Goal: Complete application form

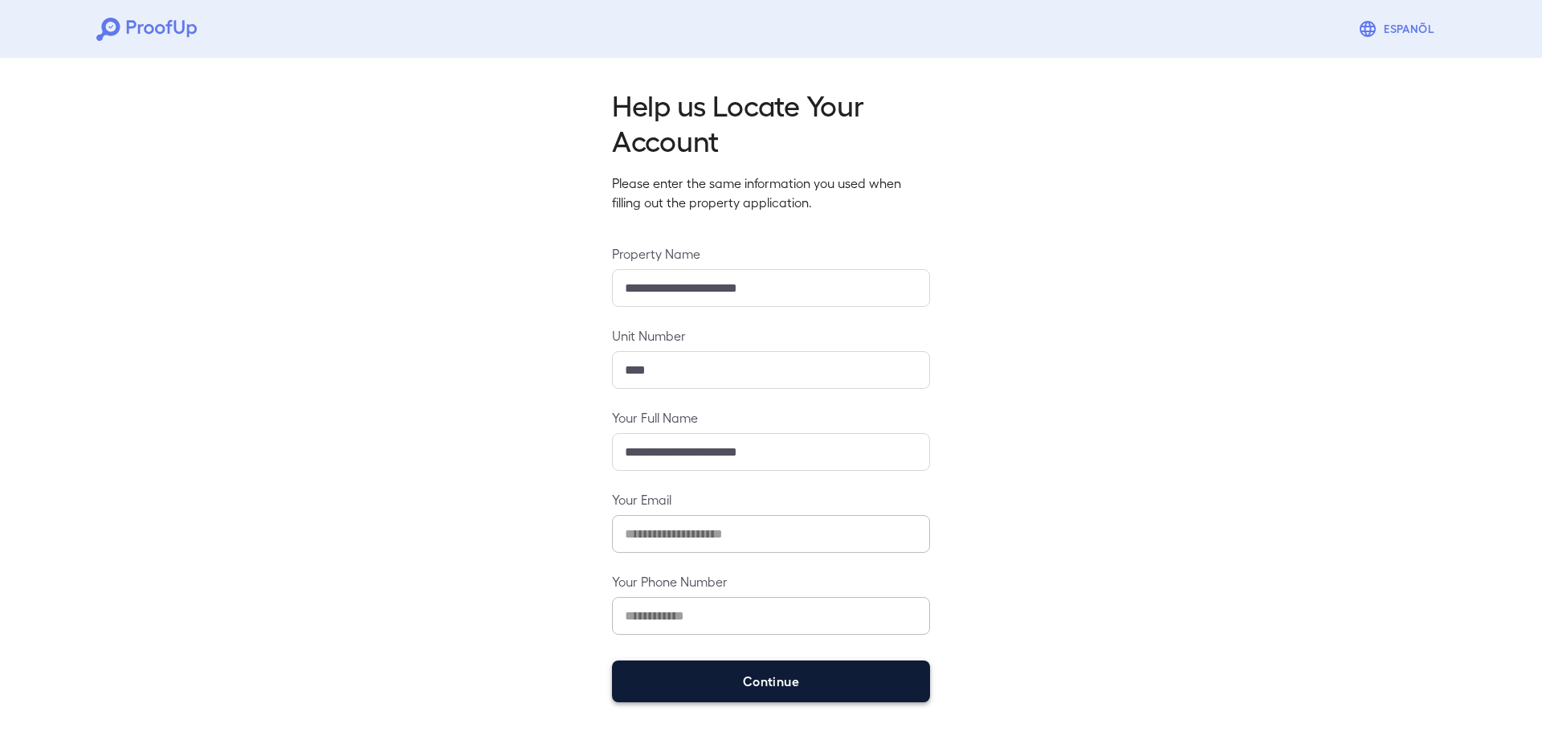
click at [815, 675] on button "Continue" at bounding box center [771, 681] width 318 height 42
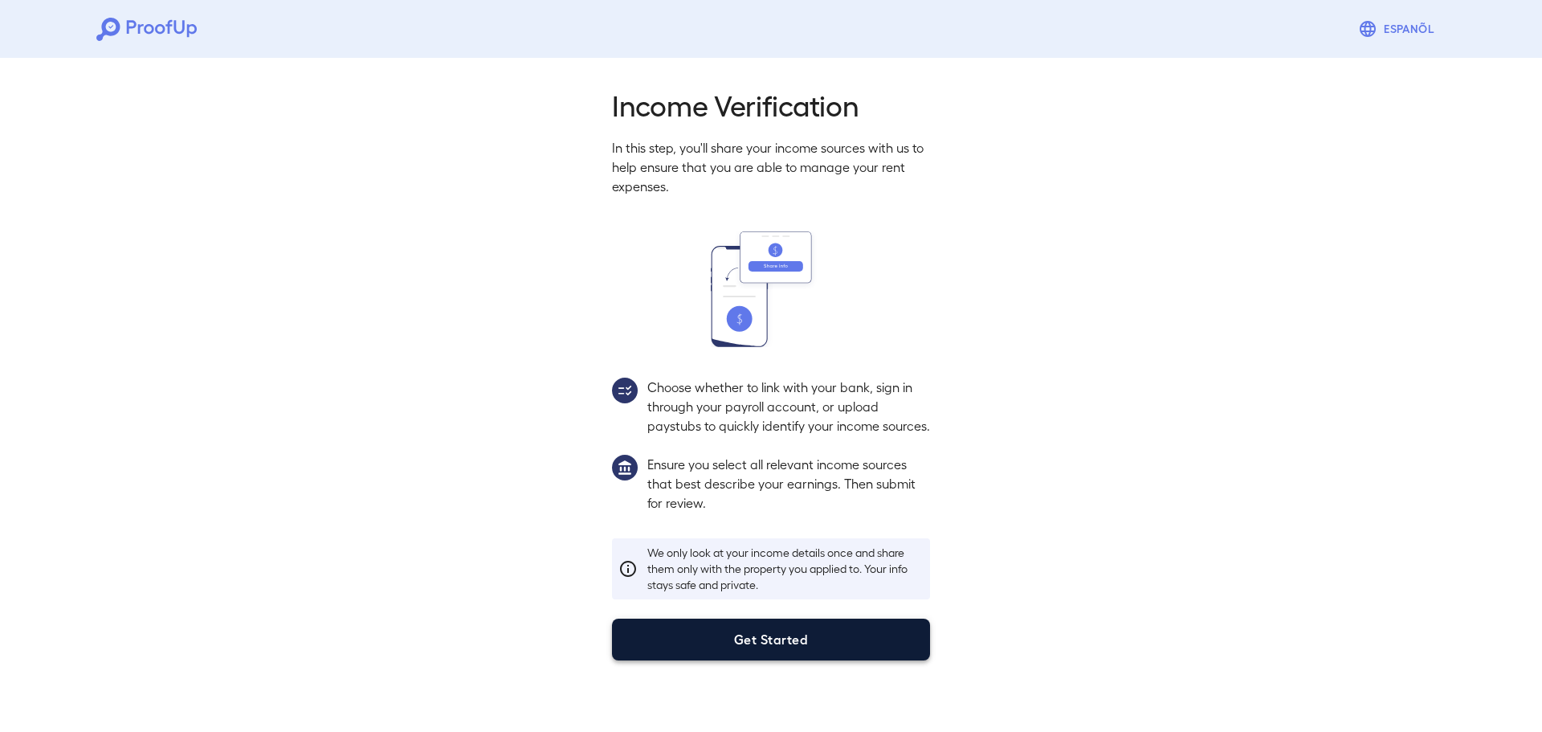
click at [787, 660] on button "Get Started" at bounding box center [771, 640] width 318 height 42
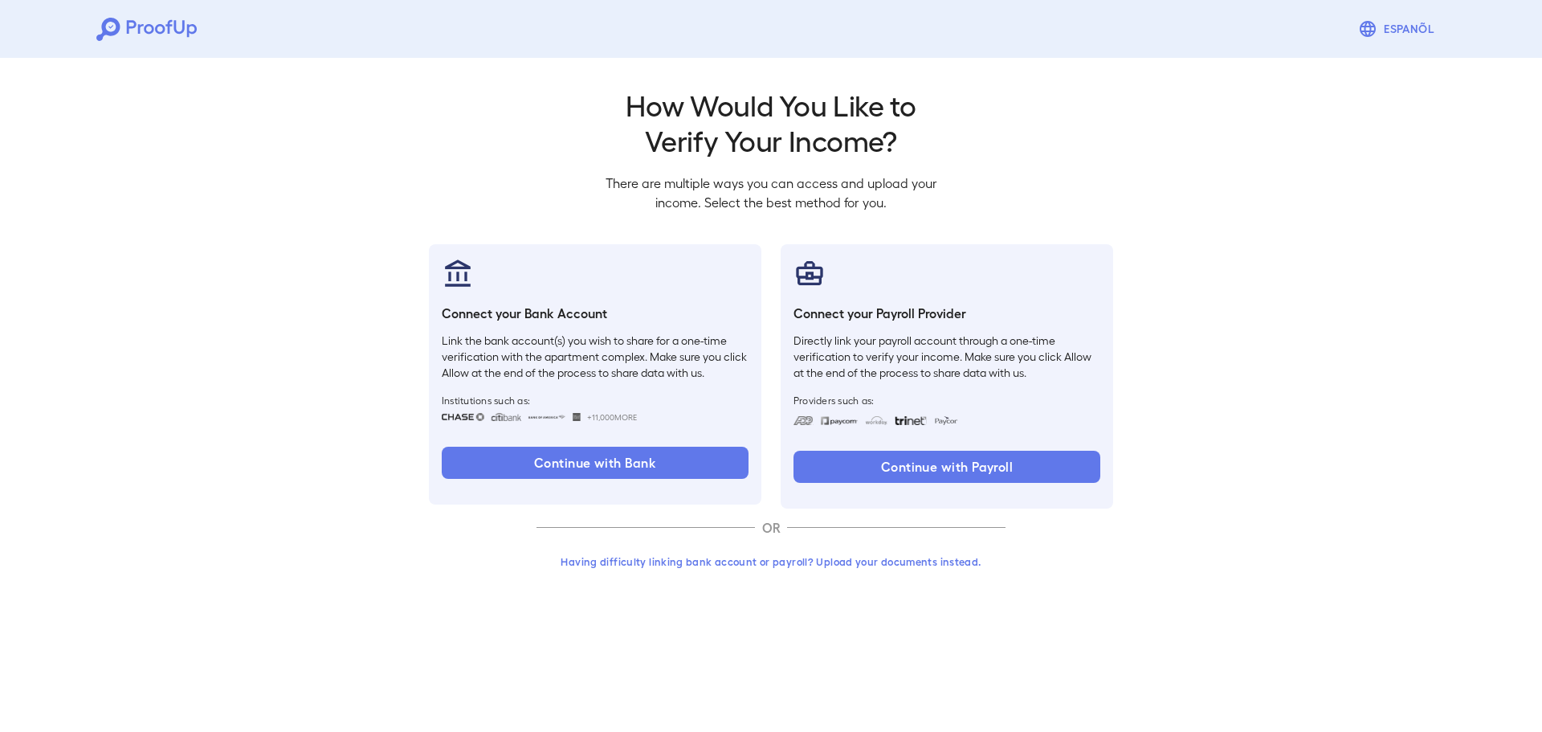
click at [819, 558] on button "Having difficulty linking bank account or payroll? Upload your documents instea…" at bounding box center [771, 561] width 469 height 29
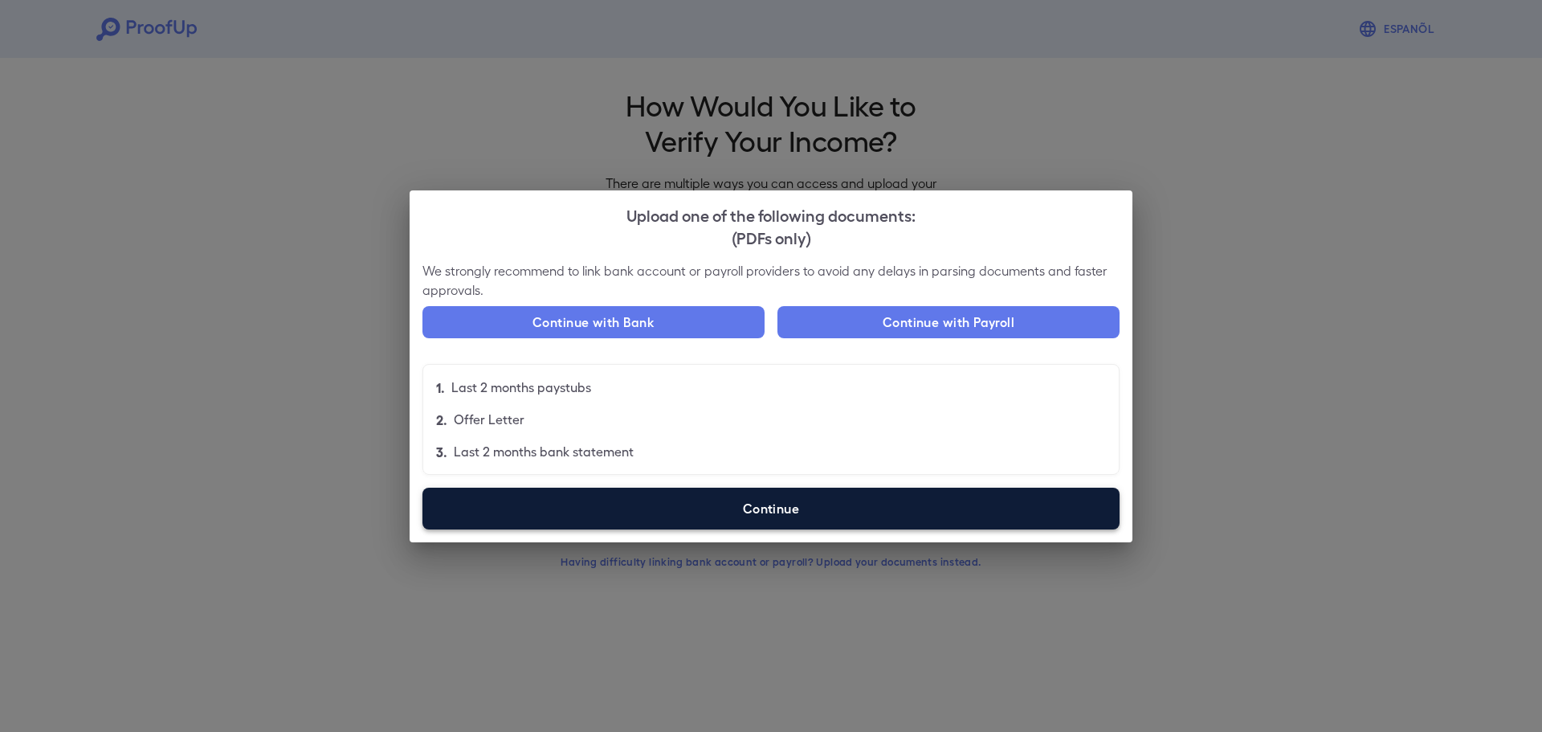
click at [808, 504] on label "Continue" at bounding box center [771, 509] width 697 height 42
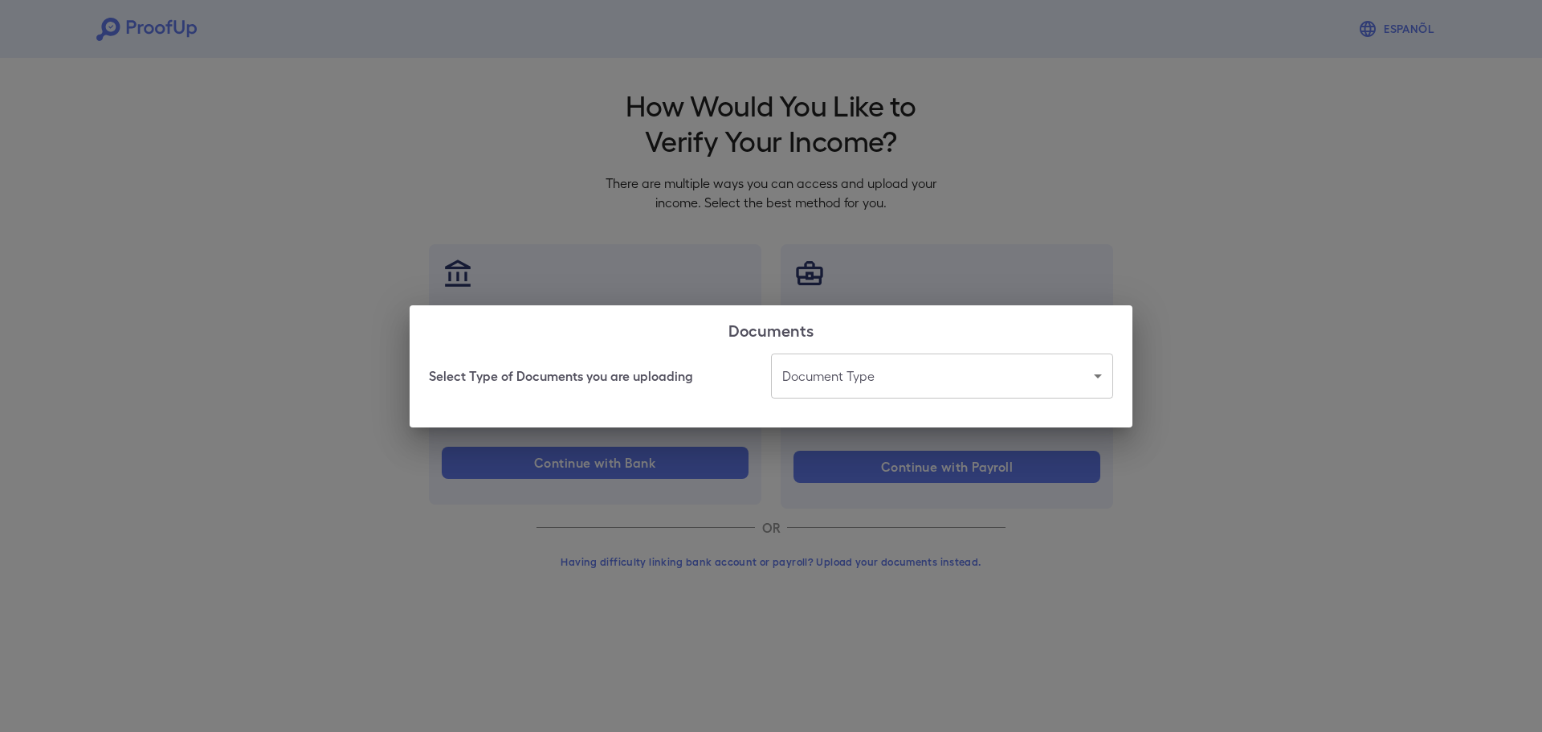
click at [880, 377] on body "Espanõl Go back How Would You Like to Verify Your Income? There are multiple wa…" at bounding box center [771, 307] width 1542 height 614
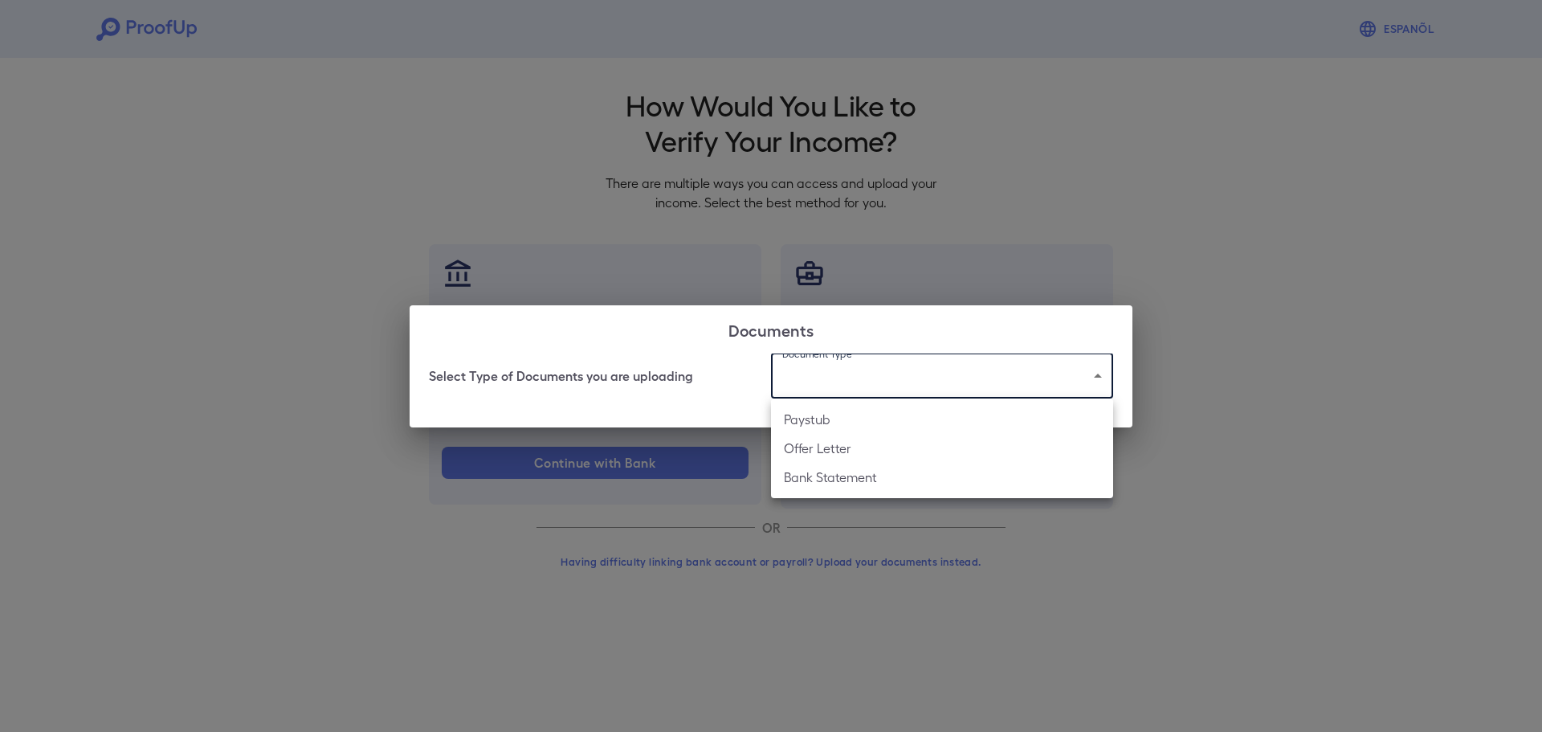
click at [859, 426] on li "Paystub" at bounding box center [942, 419] width 342 height 29
type input "*******"
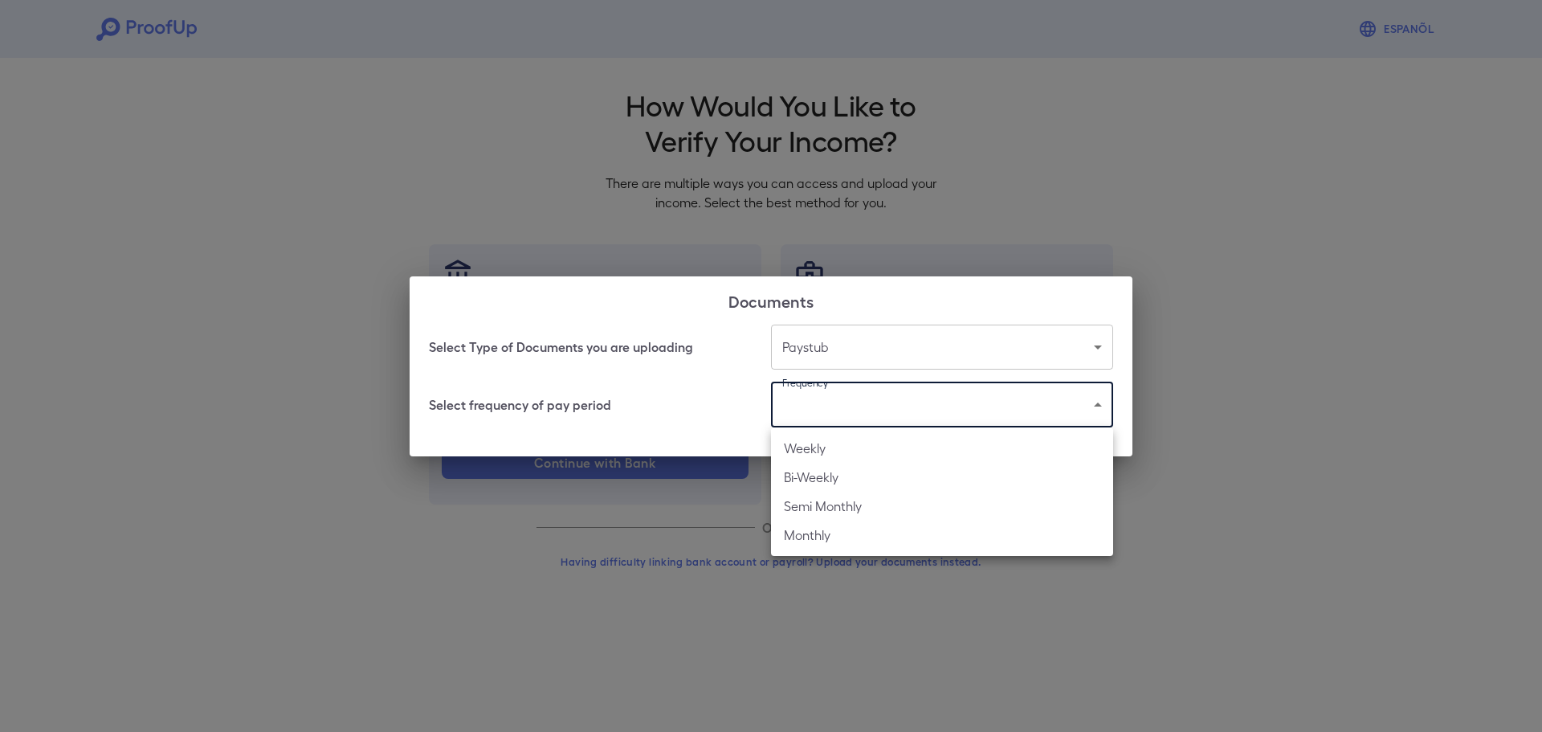
click at [871, 412] on body "Espanõl Go back How Would You Like to Verify Your Income? There are multiple wa…" at bounding box center [771, 307] width 1542 height 614
click at [868, 451] on li "Weekly" at bounding box center [942, 448] width 342 height 29
type input "******"
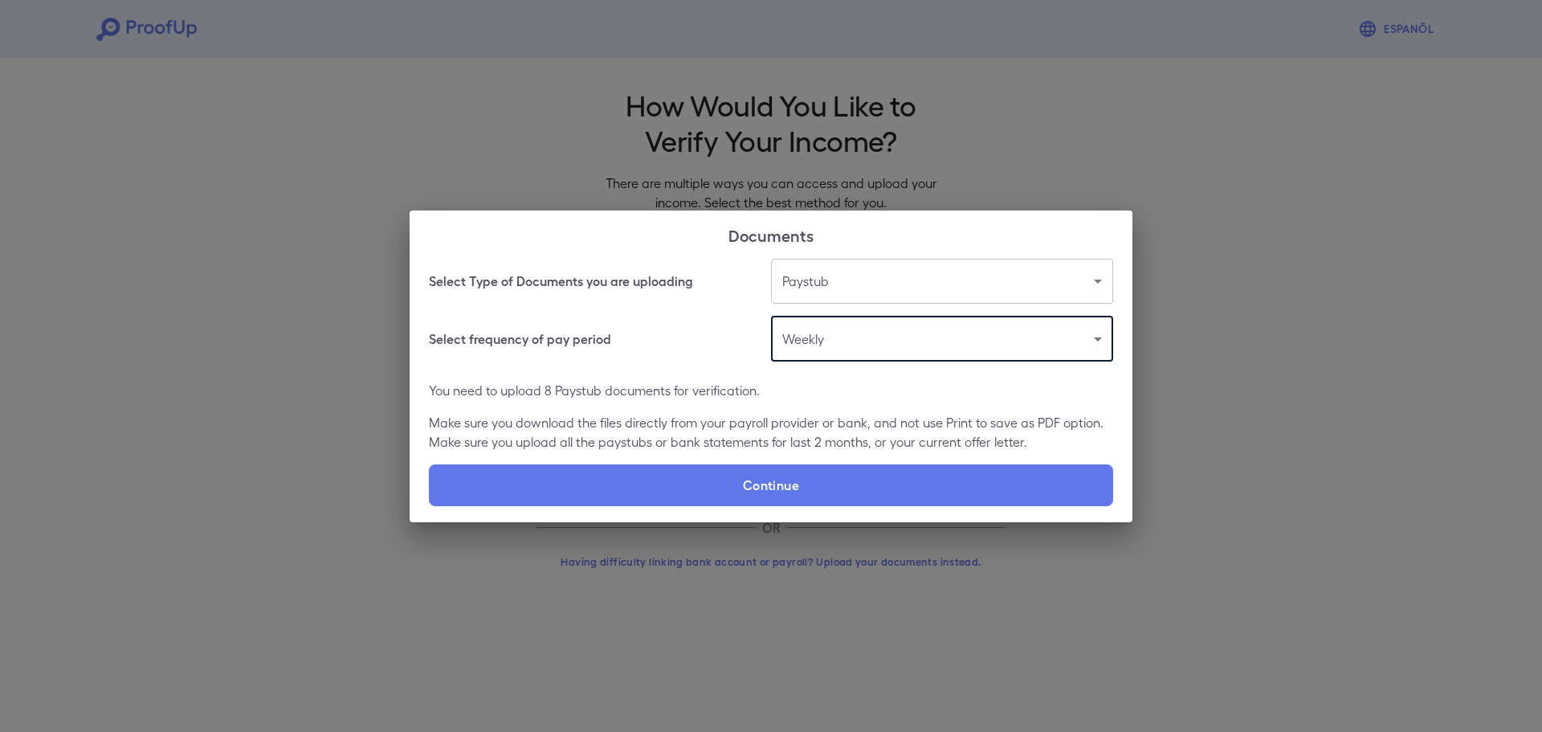
click at [851, 474] on label "Continue" at bounding box center [771, 485] width 684 height 42
click at [430, 505] on input "Continue" at bounding box center [429, 505] width 1 height 1
type input "**********"
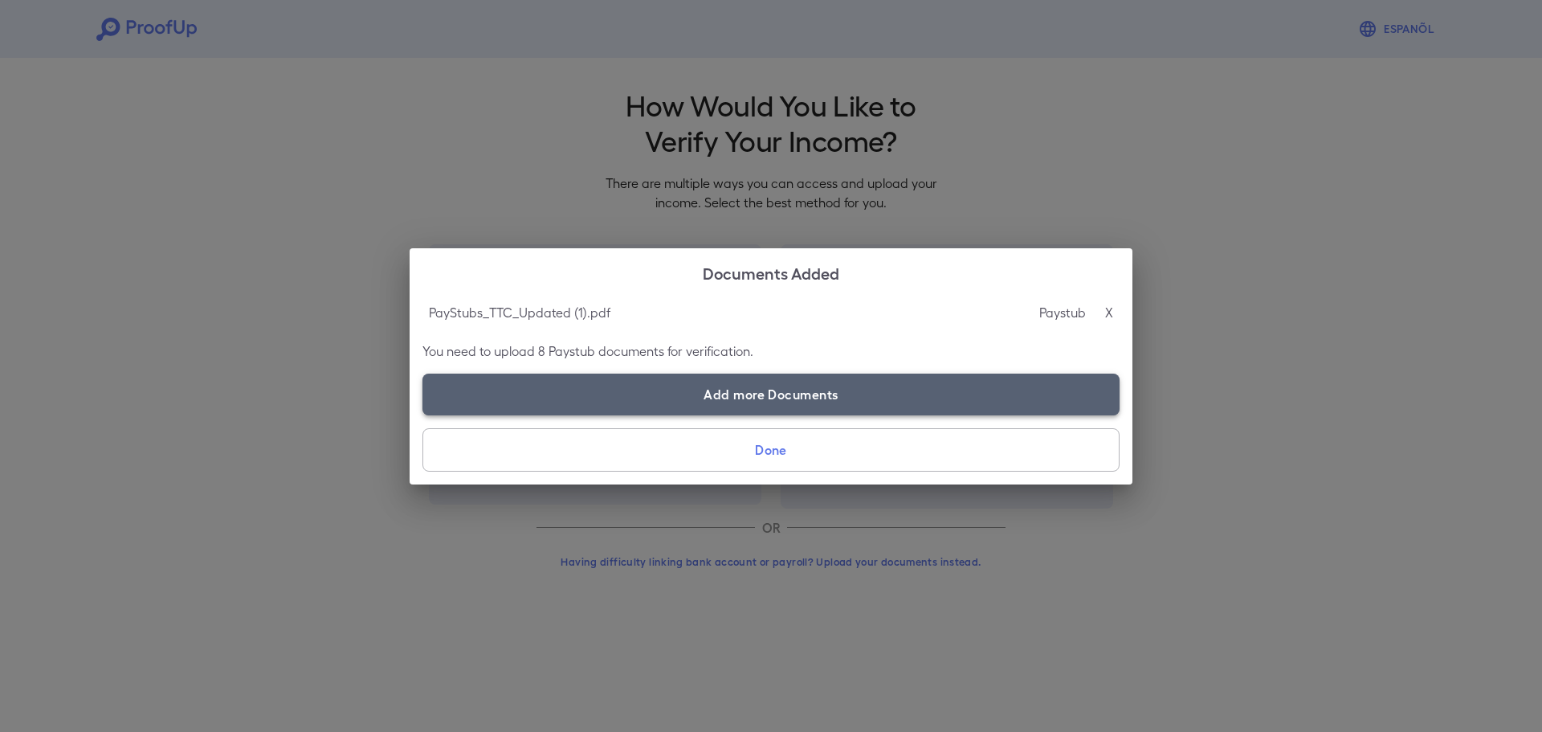
click at [795, 402] on label "Add more Documents" at bounding box center [771, 395] width 697 height 42
click at [423, 415] on input "Add more Documents" at bounding box center [423, 415] width 1 height 1
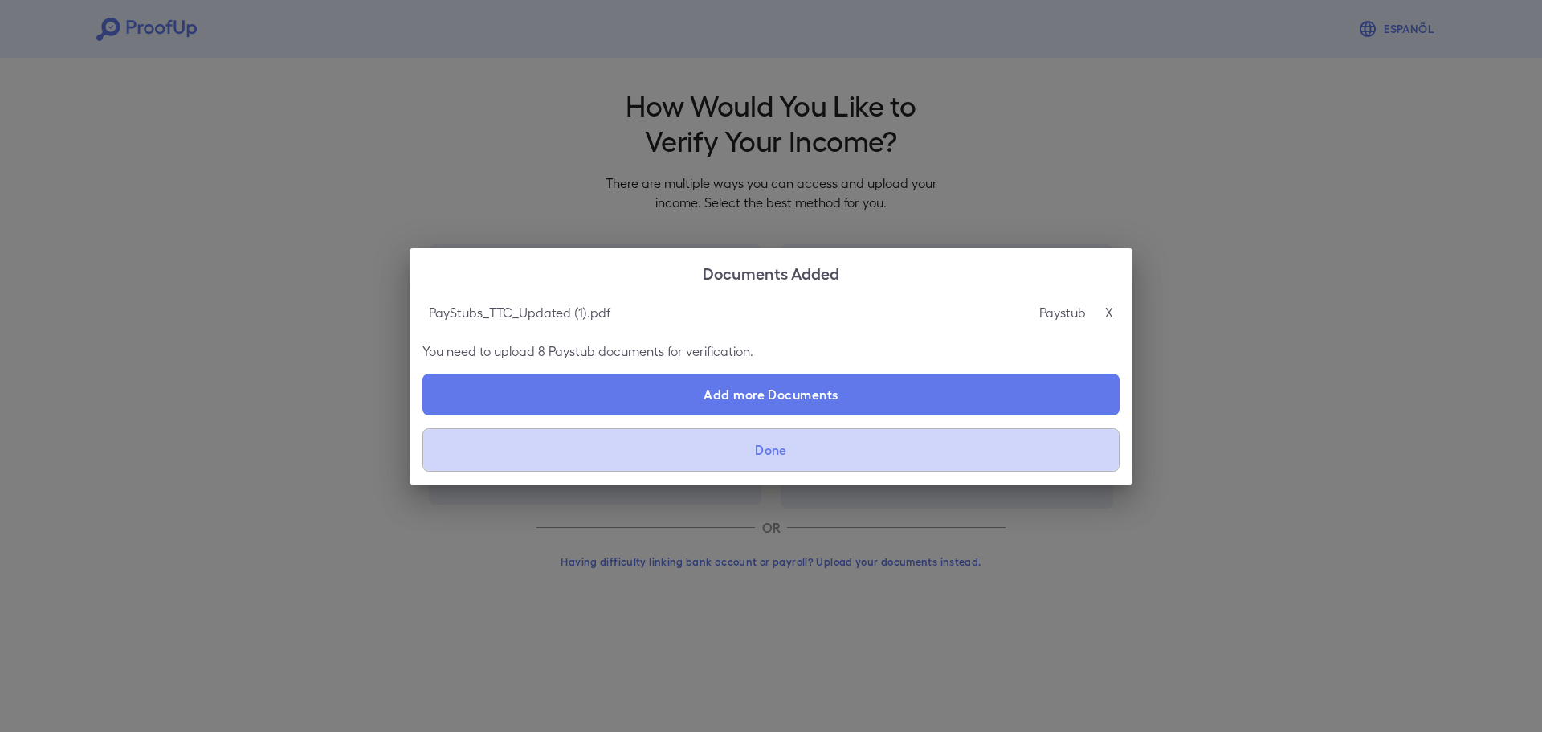
click at [765, 445] on button "Done" at bounding box center [771, 449] width 697 height 43
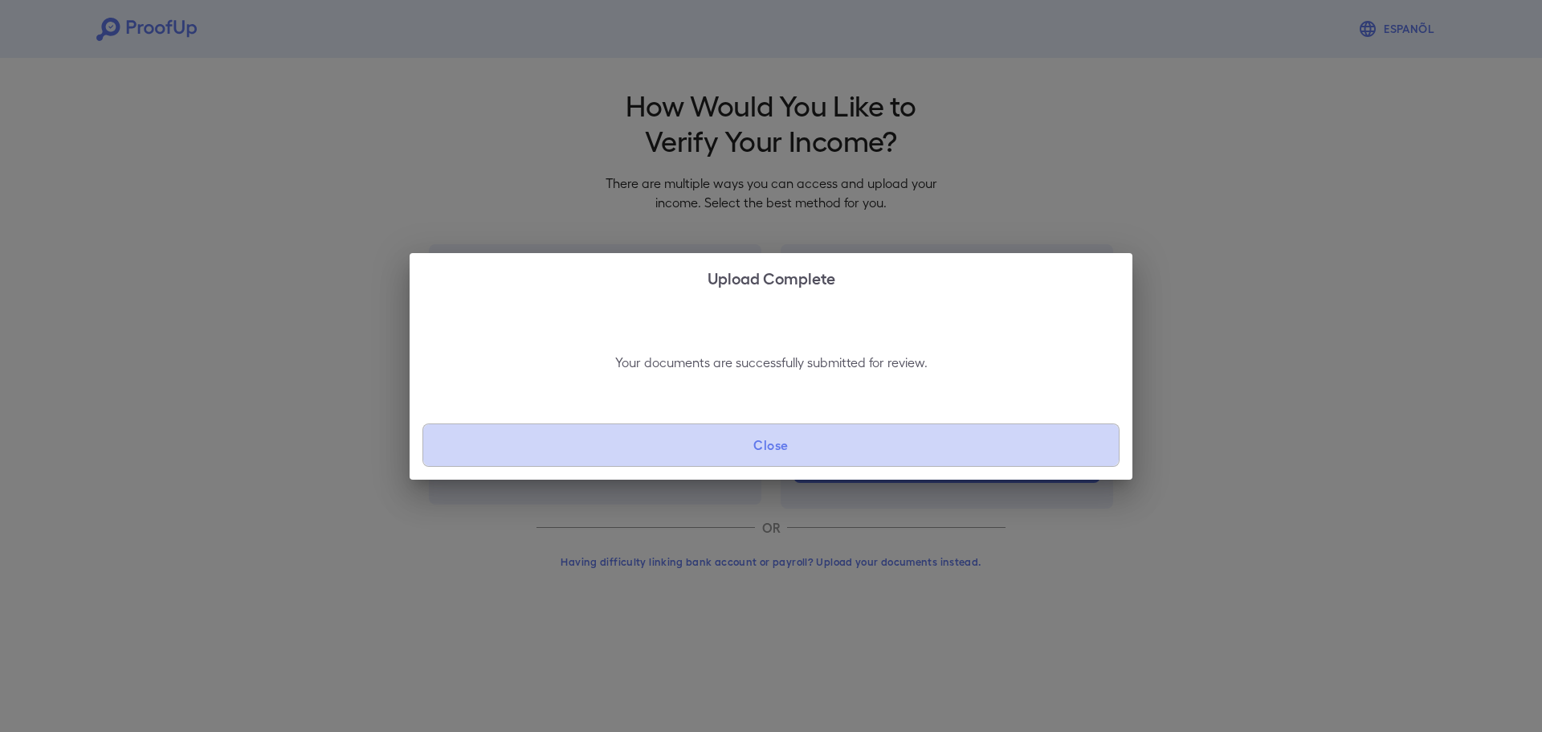
click at [761, 427] on button "Close" at bounding box center [771, 444] width 697 height 43
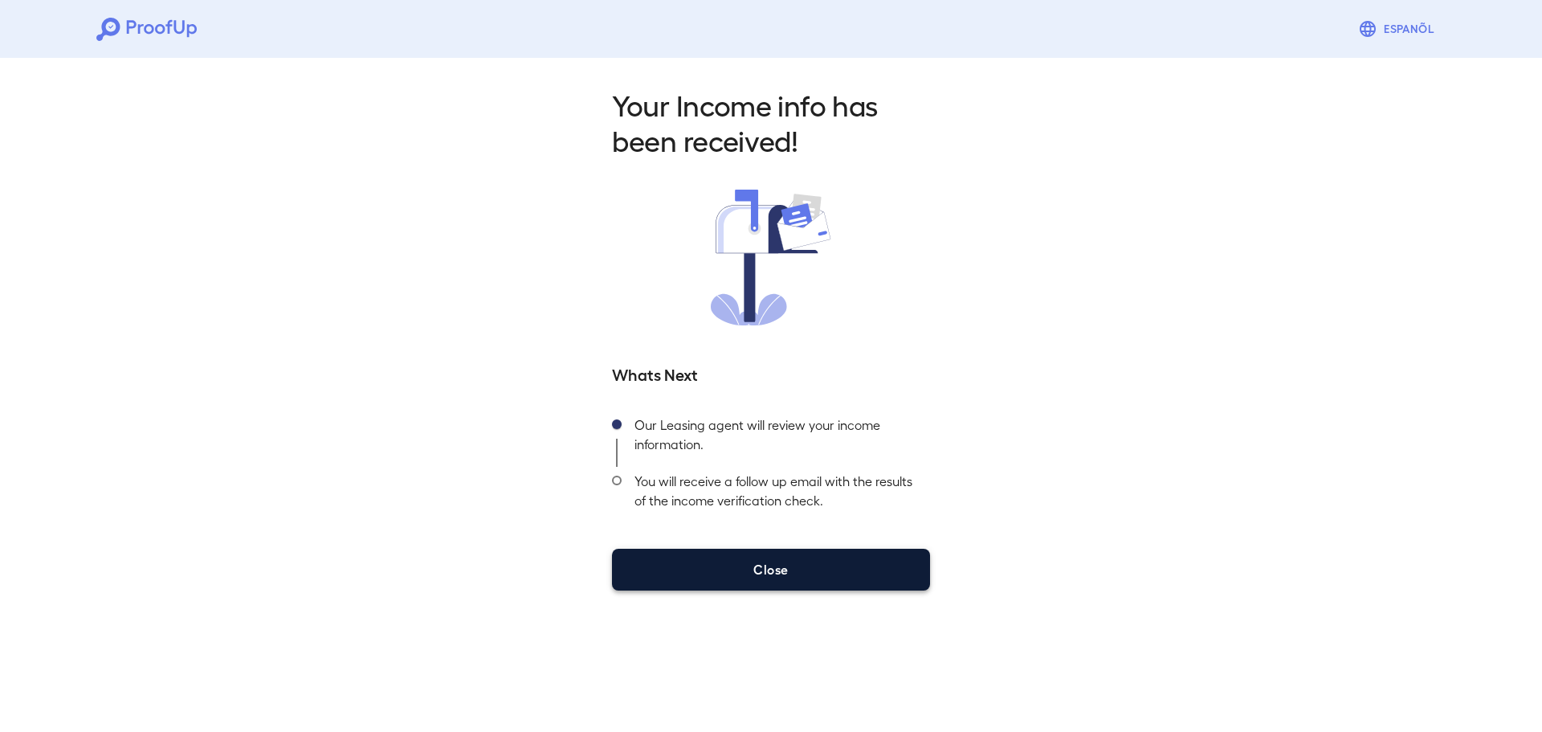
click at [860, 575] on button "Close" at bounding box center [771, 570] width 318 height 42
